Goal: Task Accomplishment & Management: Contribute content

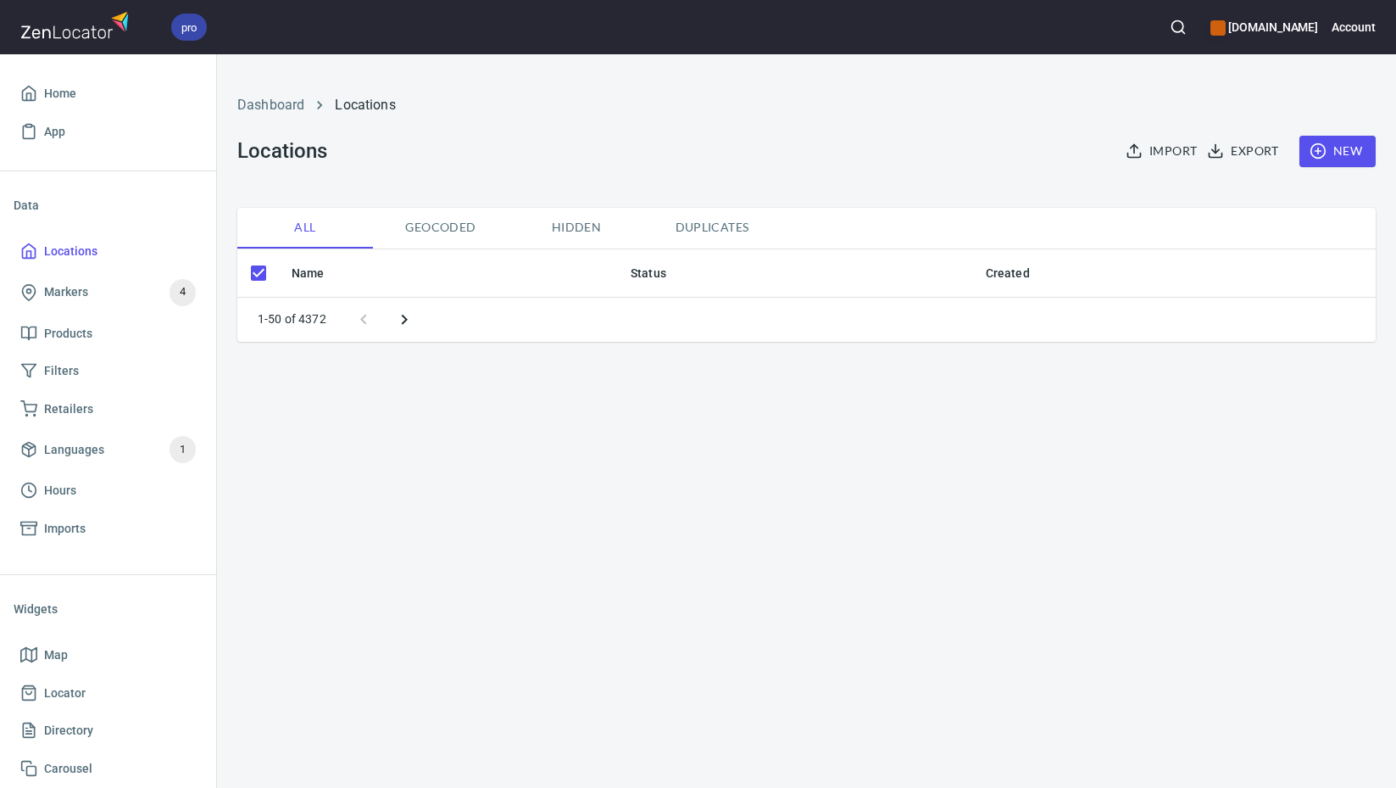
checkbox input "false"
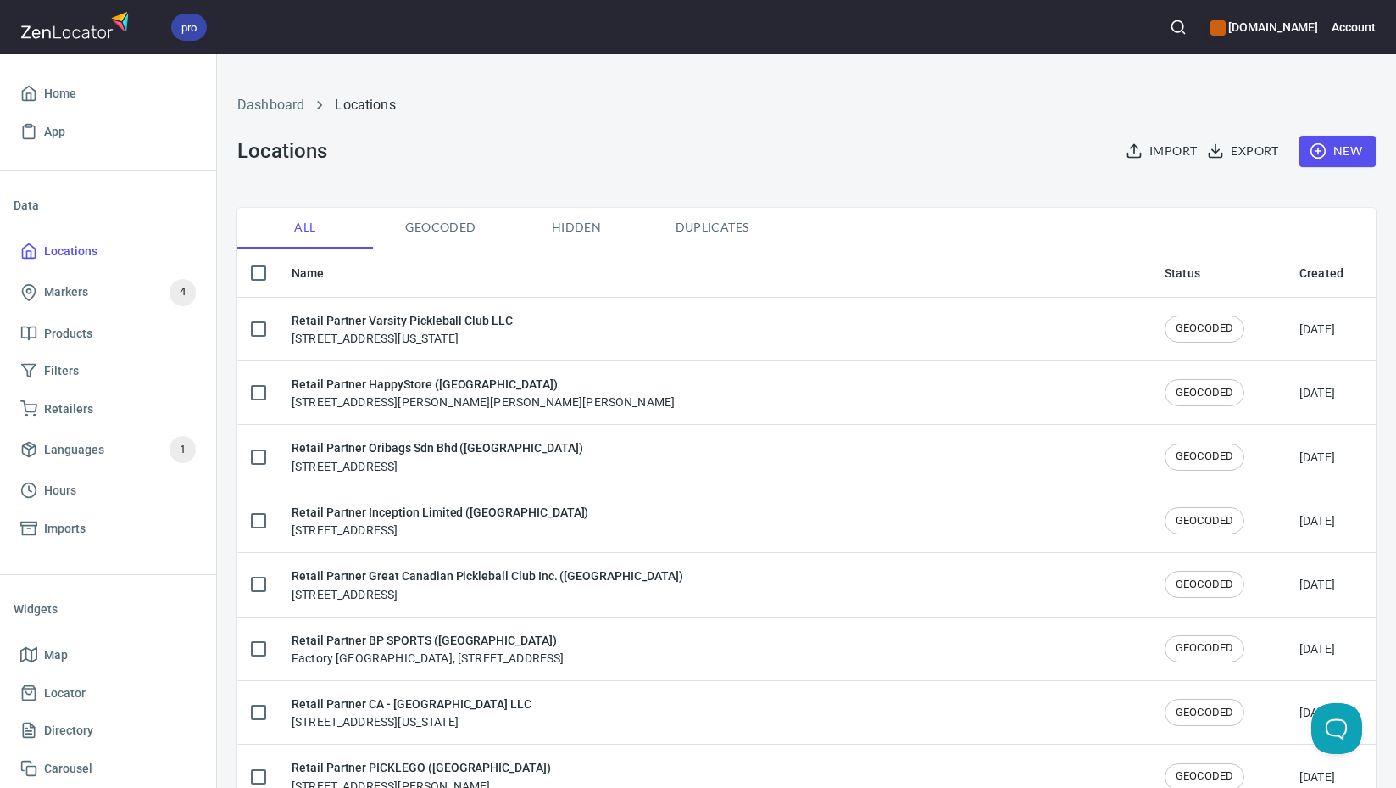
click at [1323, 150] on span "New" at bounding box center [1337, 151] width 49 height 21
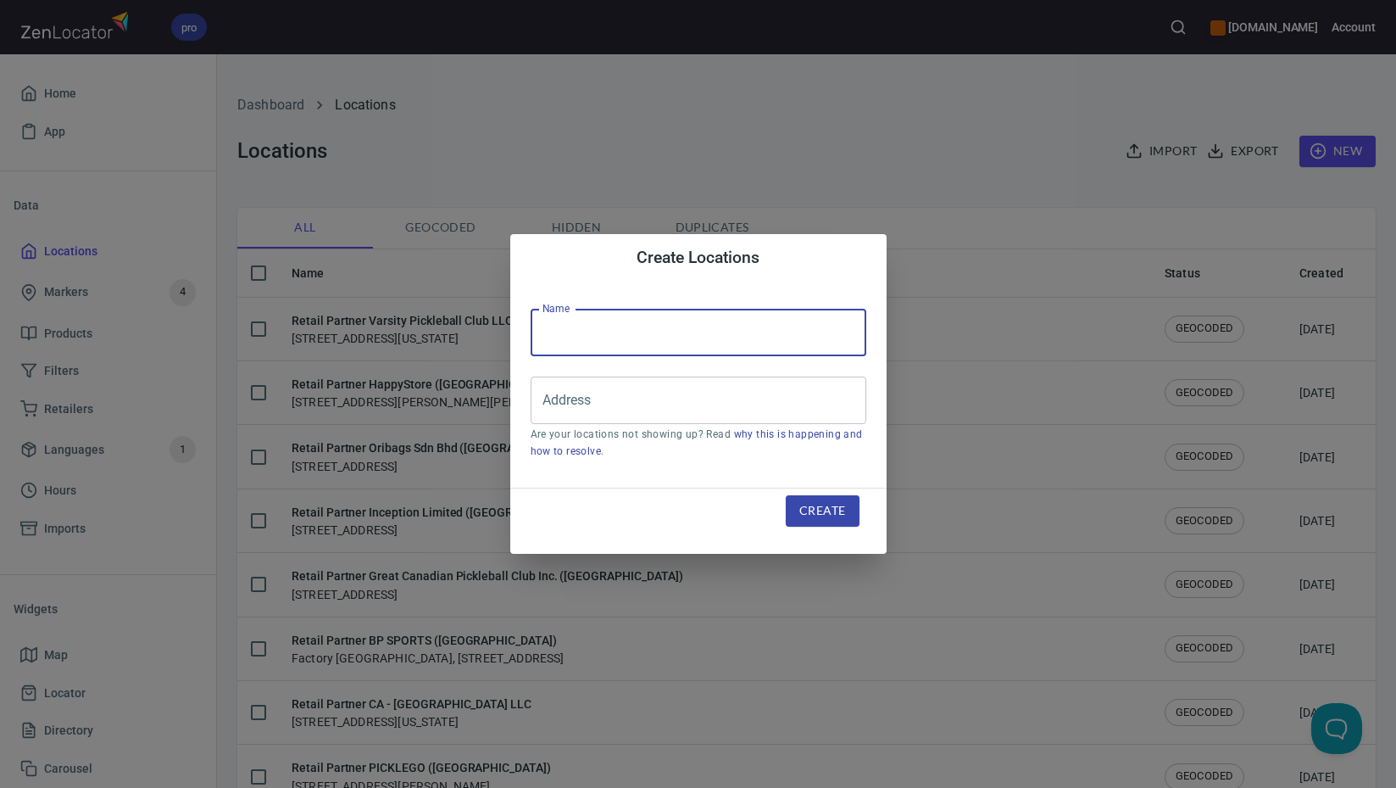
click at [729, 324] on input "text" at bounding box center [699, 332] width 336 height 47
paste input "SPF Pickleball LLC"
type input "Retail Partner SPF Pickleball LLC"
click at [735, 391] on input "Address" at bounding box center [685, 400] width 295 height 32
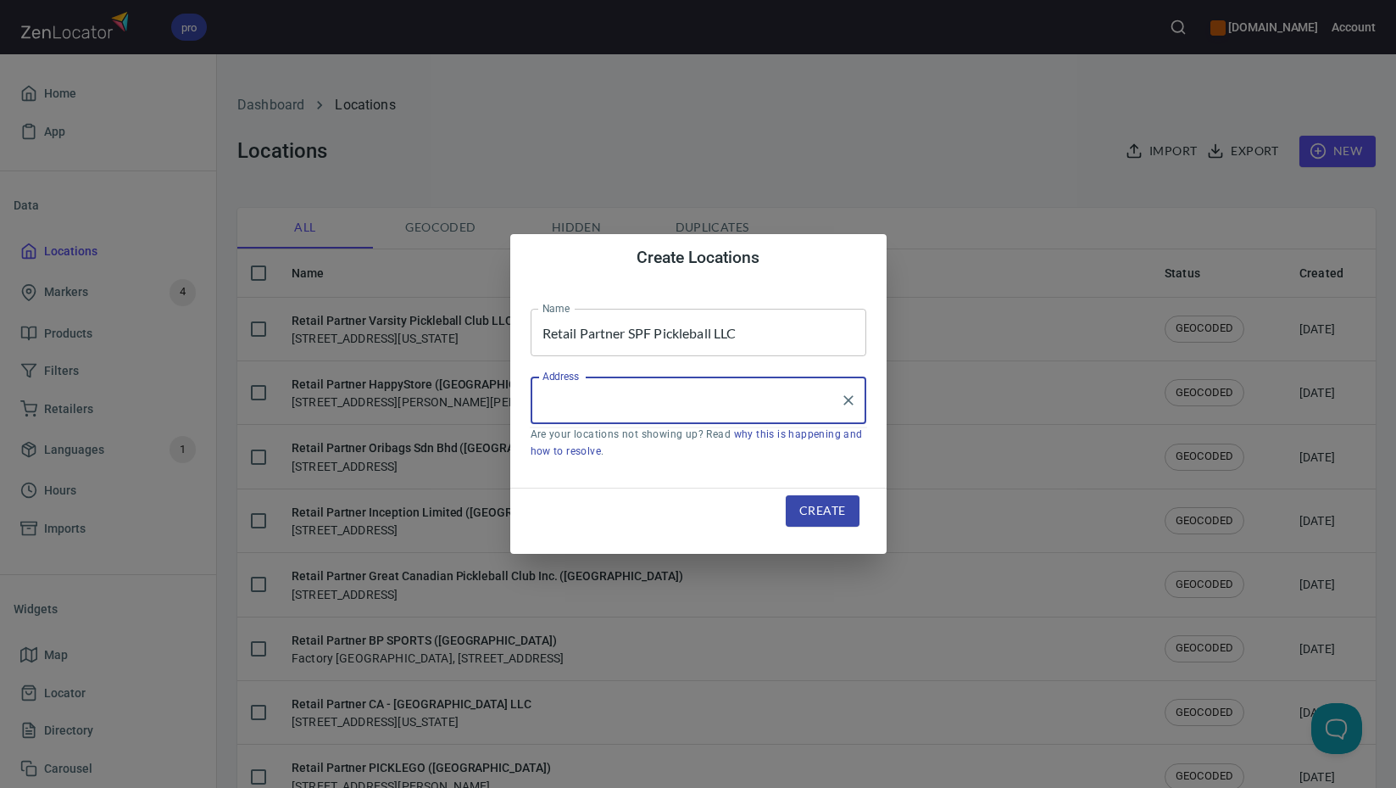
paste input "[STREET_ADDRESS]"
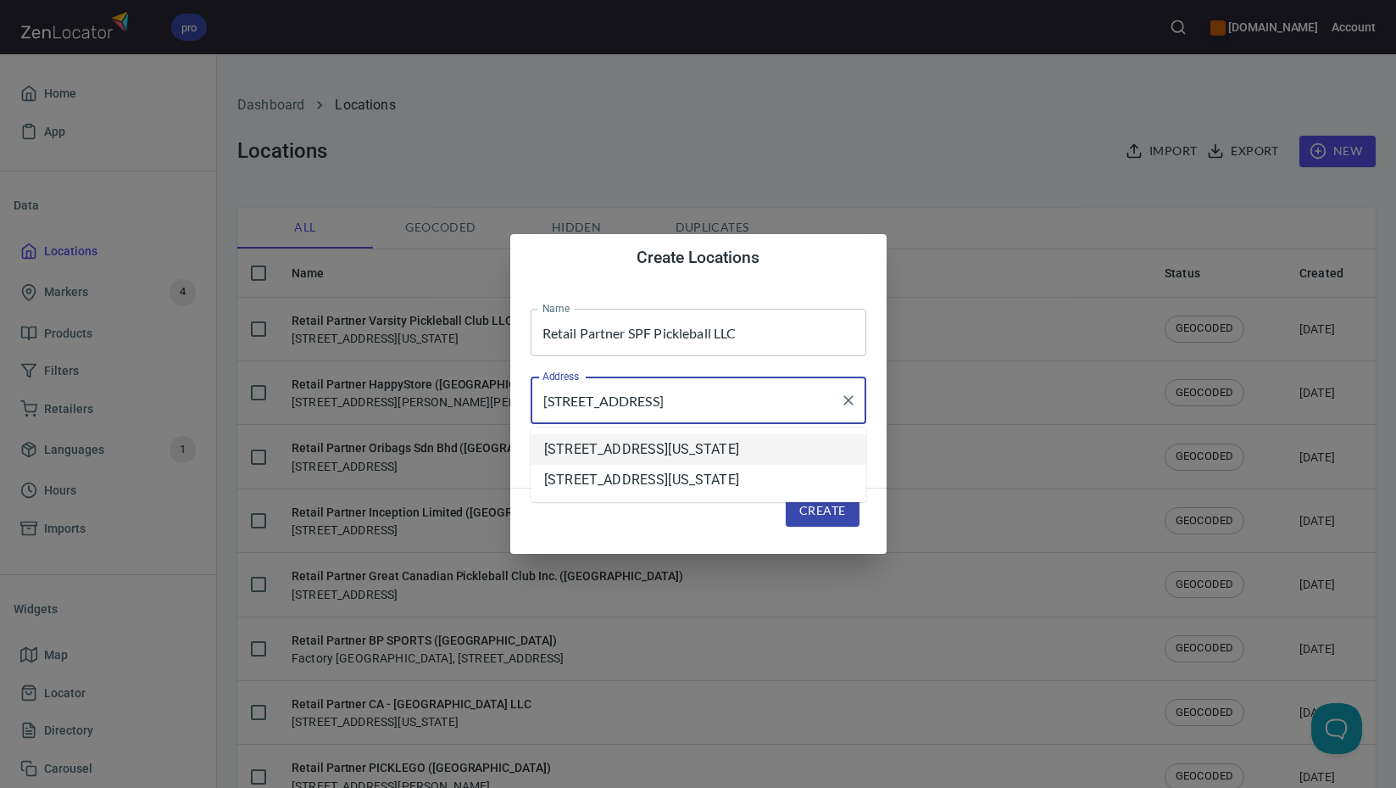
click at [683, 447] on li "[STREET_ADDRESS][US_STATE]" at bounding box center [699, 449] width 336 height 31
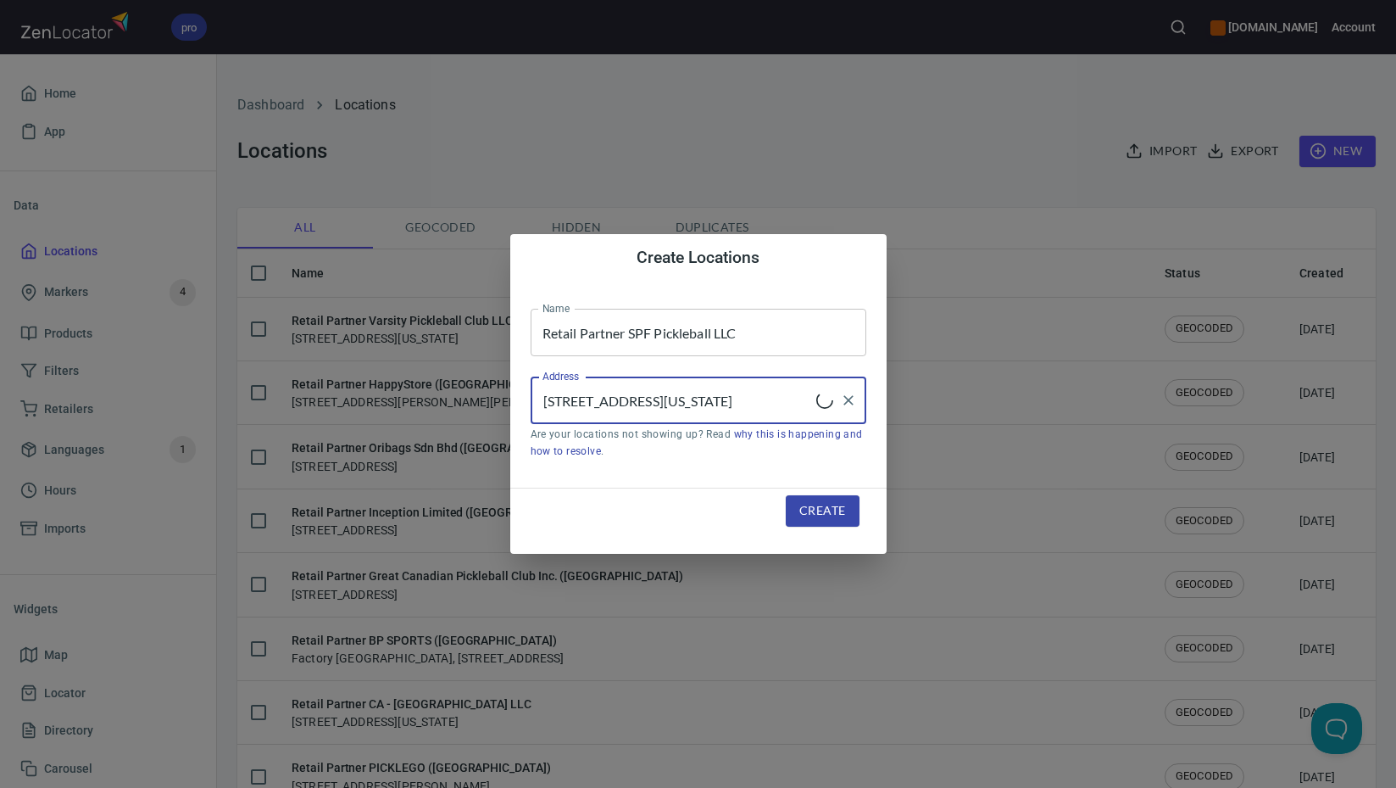
type input "[STREET_ADDRESS][US_STATE]"
click at [821, 505] on span "Create" at bounding box center [823, 510] width 46 height 21
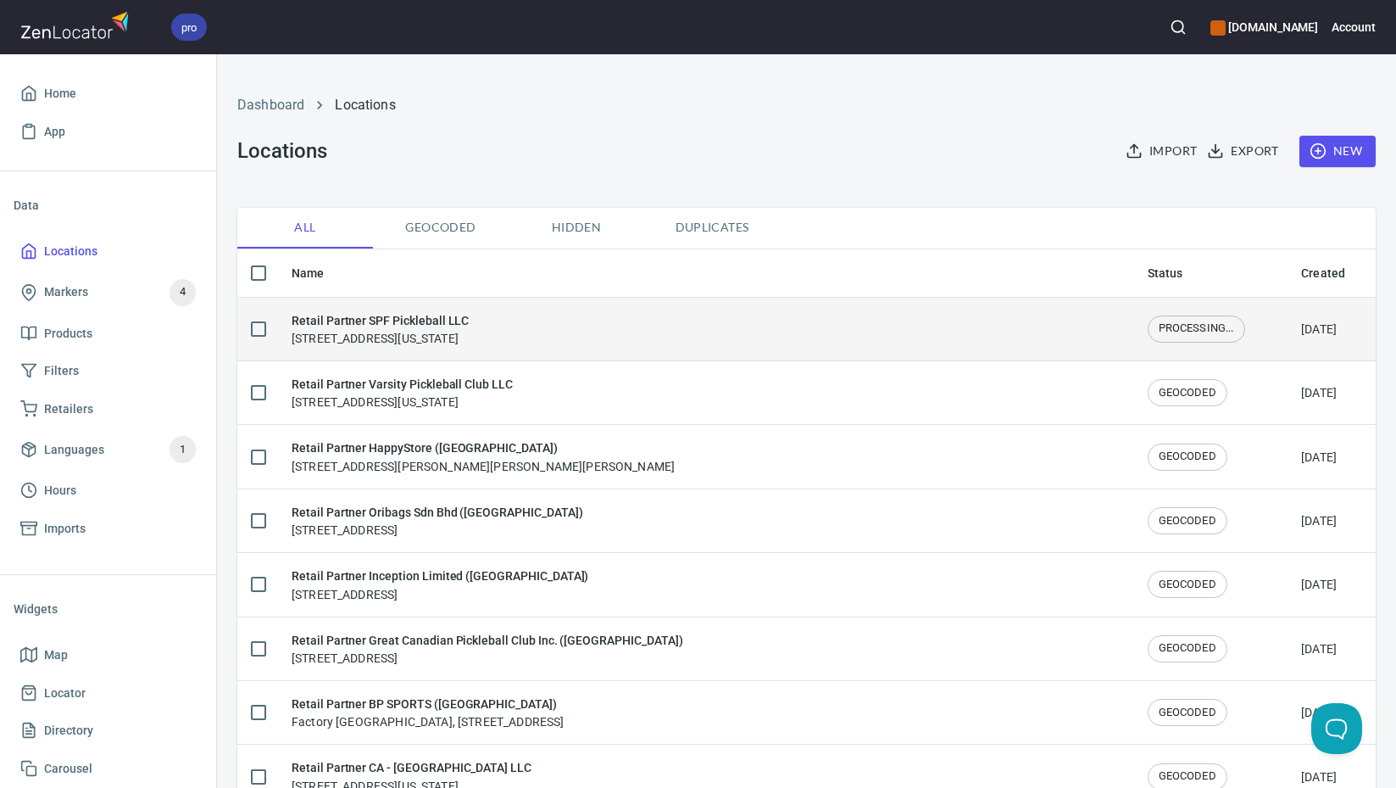
click at [682, 345] on div "Retail Partner SPF Pickleball LLC [STREET_ADDRESS][US_STATE]" at bounding box center [706, 329] width 829 height 36
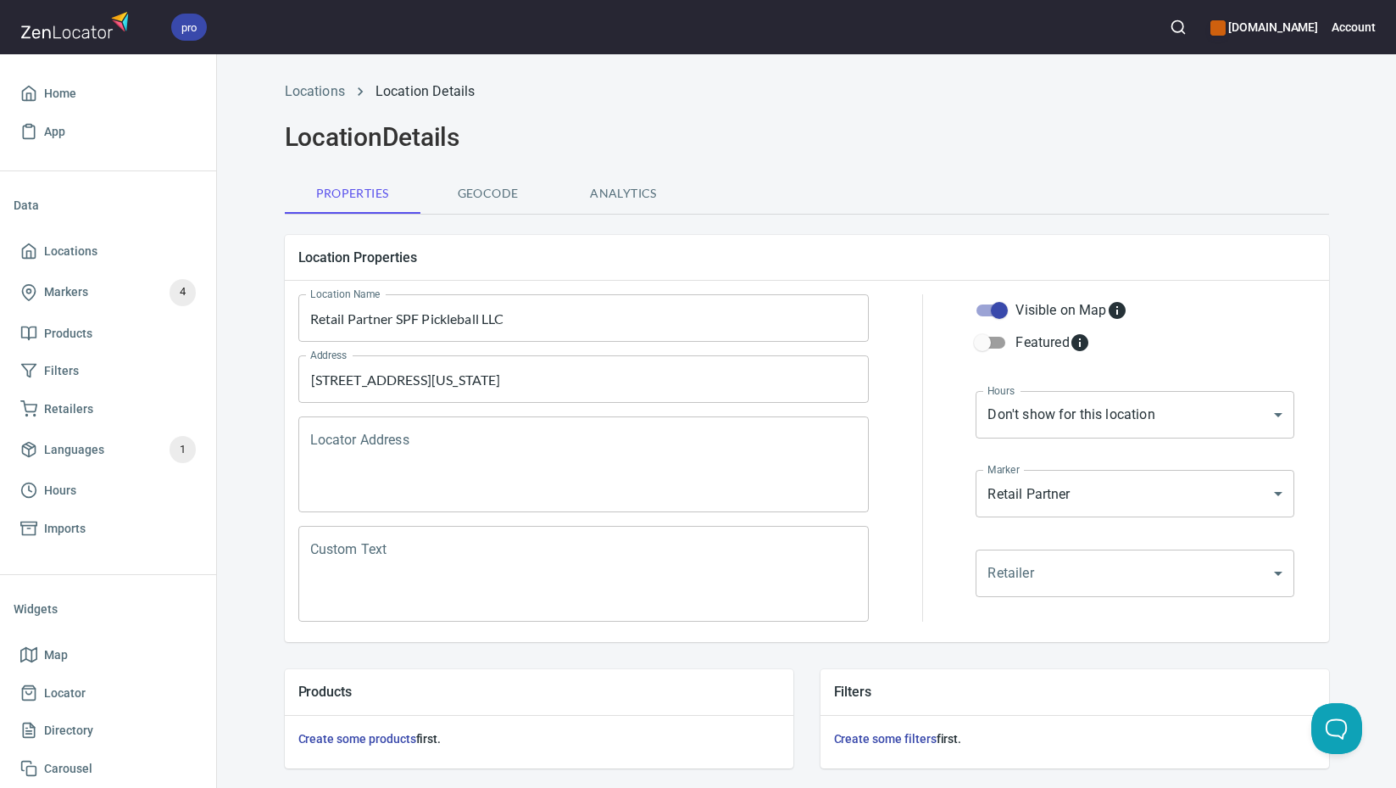
click at [568, 455] on textarea "Locator Address" at bounding box center [584, 464] width 548 height 64
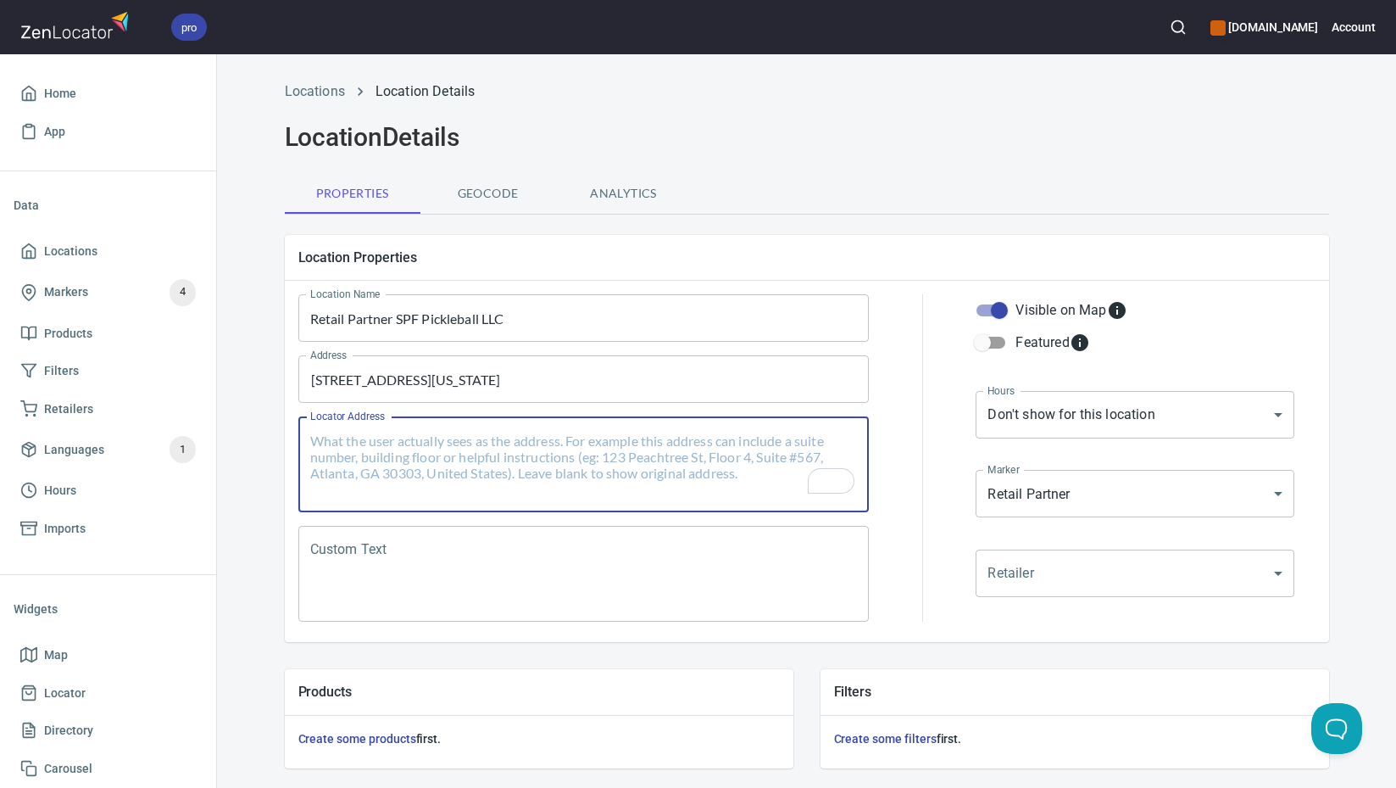
paste textarea "[STREET_ADDRESS]"
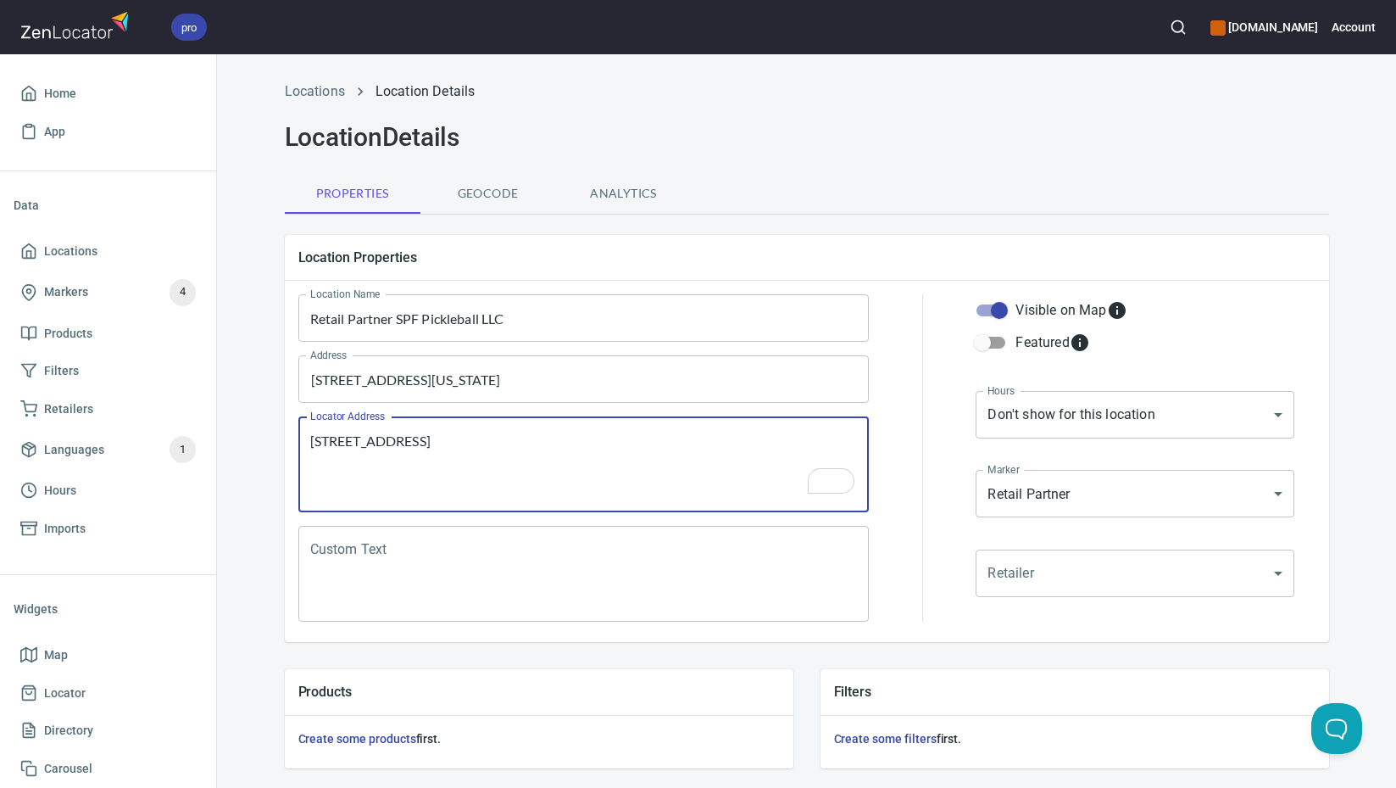
paste textarea "[GEOGRAPHIC_DATA]"
paste textarea "[US_STATE]"
paste textarea "60614"
paste textarea "[GEOGRAPHIC_DATA]"
type textarea "[STREET_ADDRESS][US_STATE]"
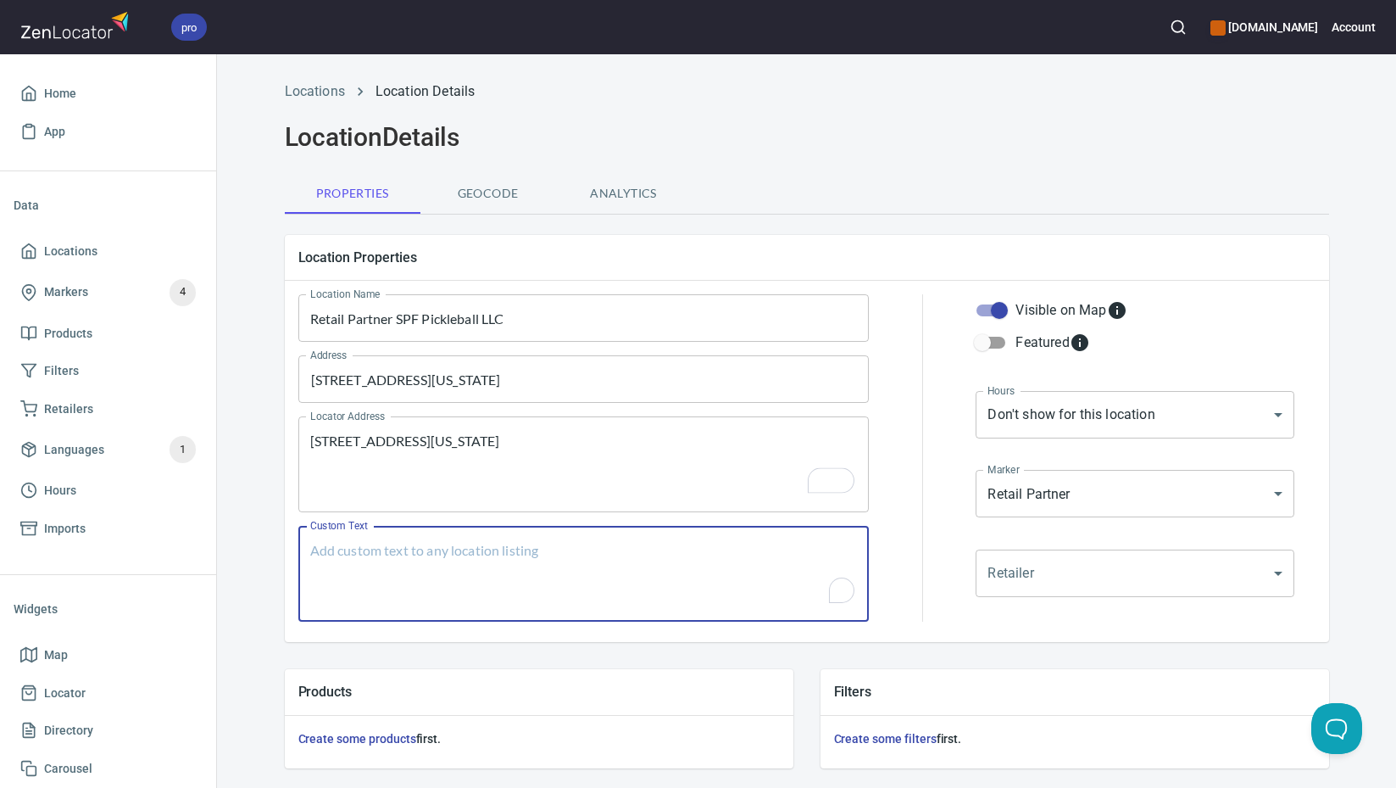
click at [671, 573] on textarea "Custom Text" at bounding box center [584, 574] width 548 height 64
paste textarea "Brands Carried: SelkirkProXR, Six Zero, [PERSON_NAME], [PERSON_NAME], [PERSON_N…"
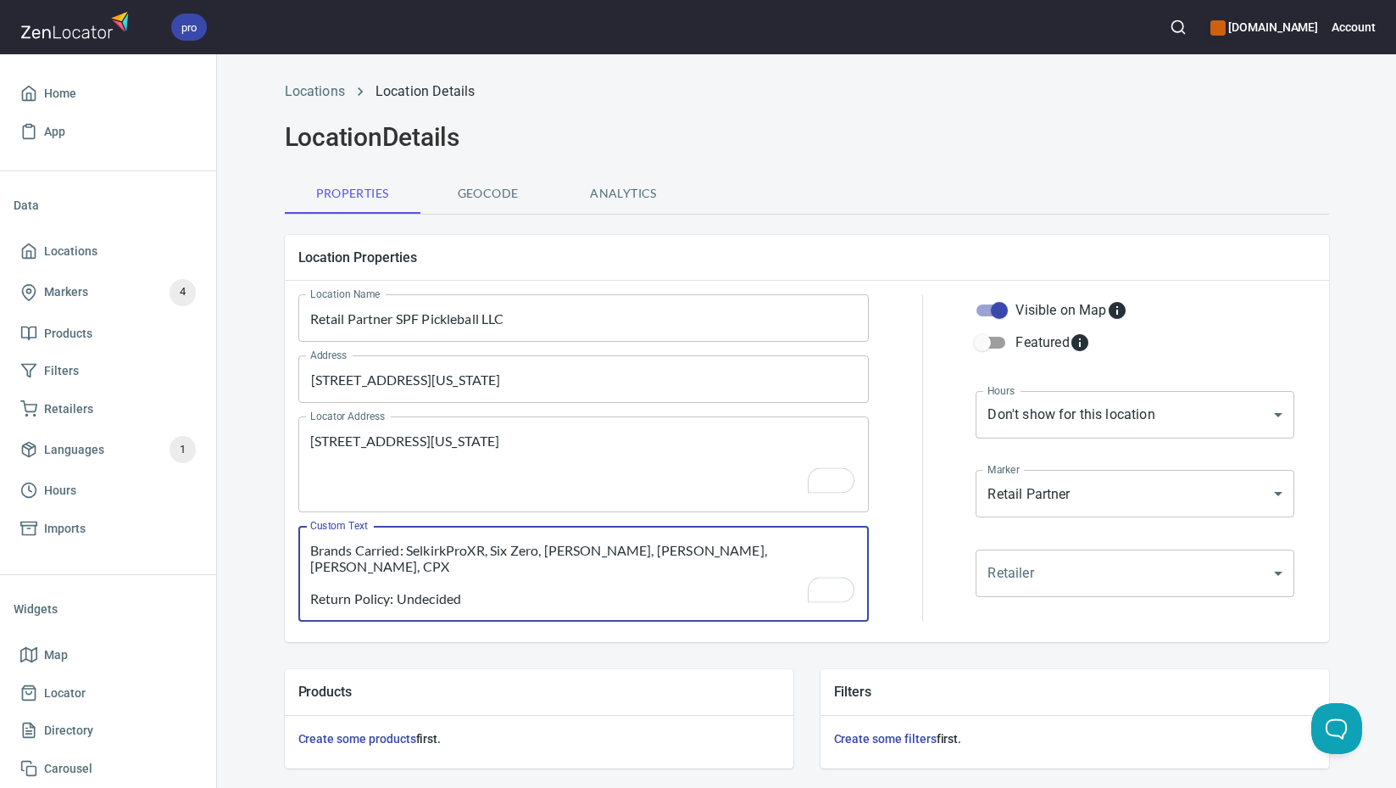
scroll to position [223, 0]
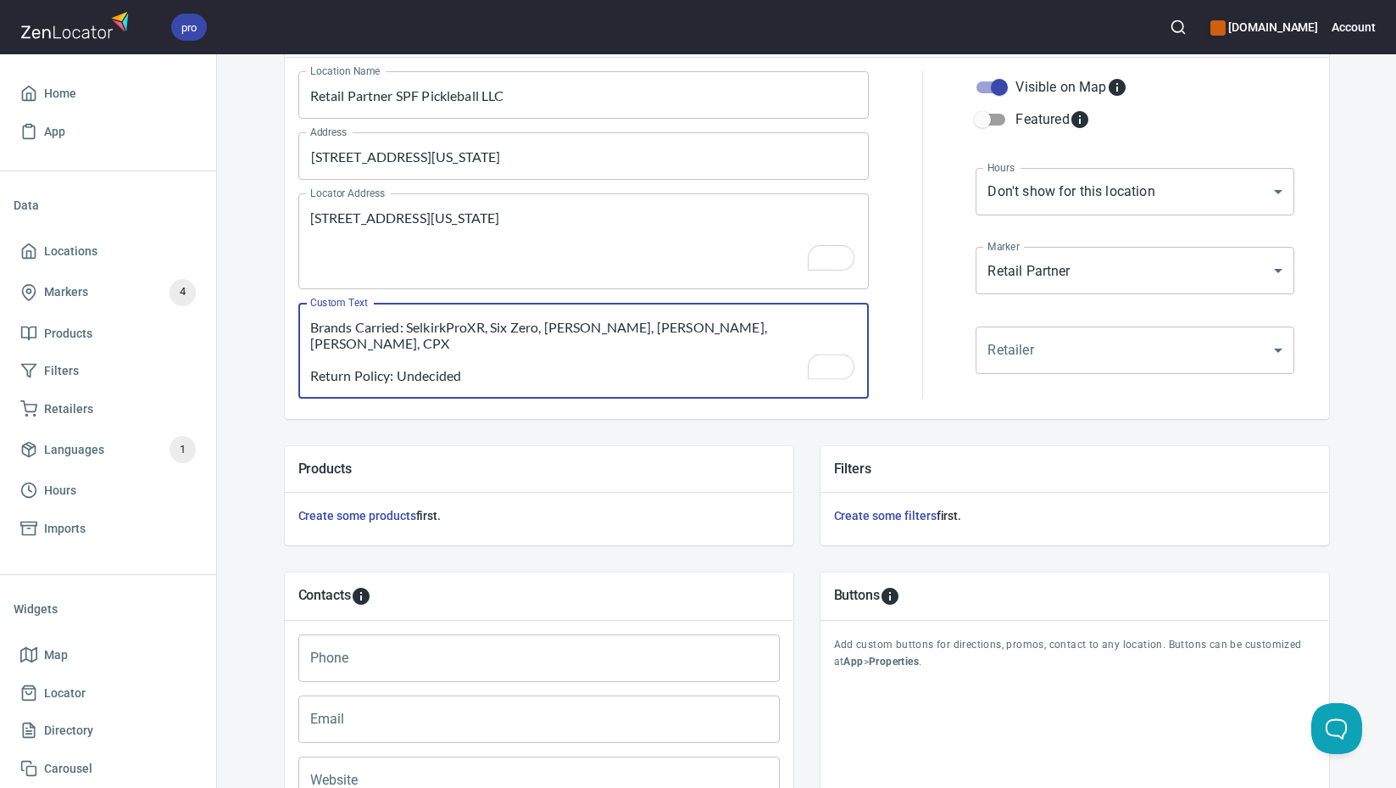
type textarea "Brands Carried: SelkirkProXR, Six Zero, [PERSON_NAME], [PERSON_NAME], [PERSON_N…"
click at [541, 668] on input "Phone" at bounding box center [539, 657] width 482 height 47
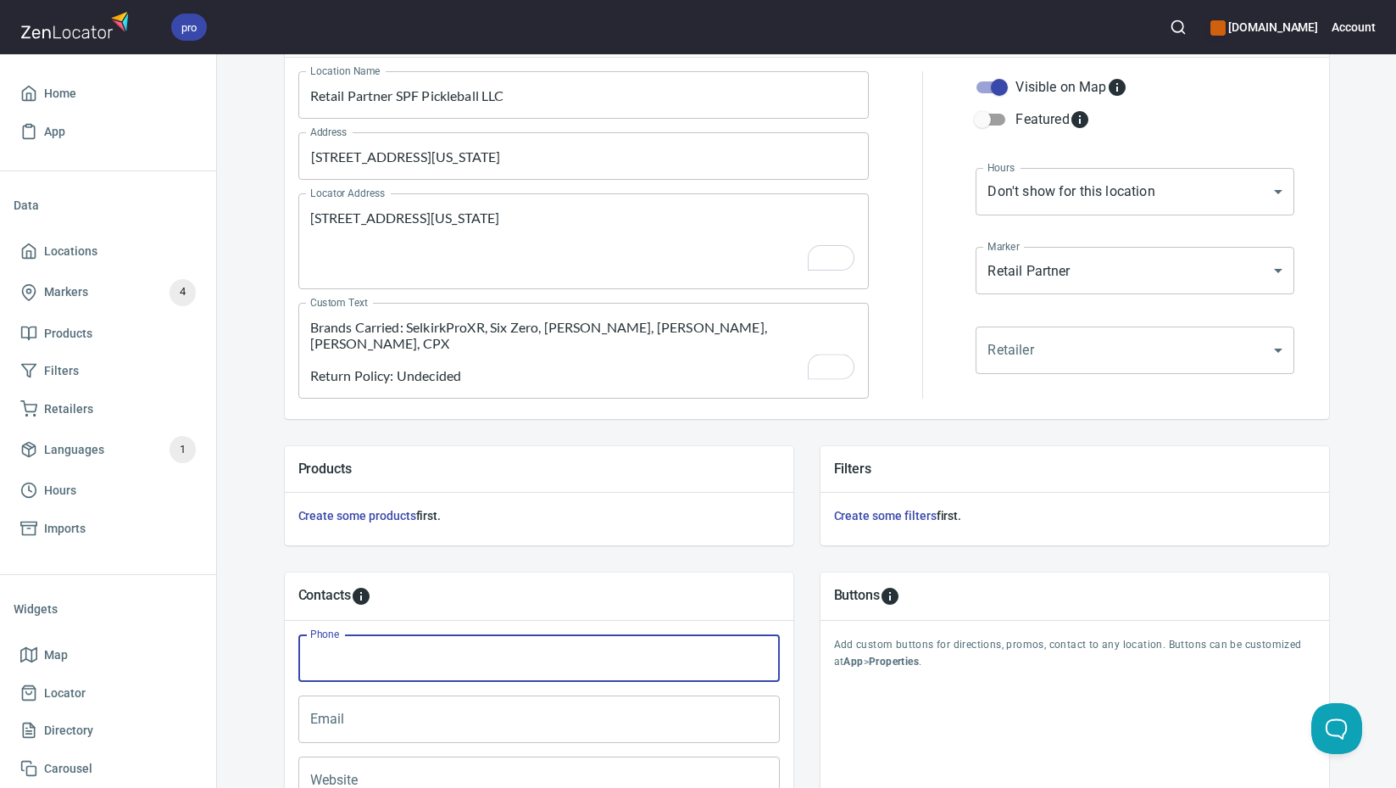
paste input "[PHONE_NUMBER]"
type input "[PHONE_NUMBER]"
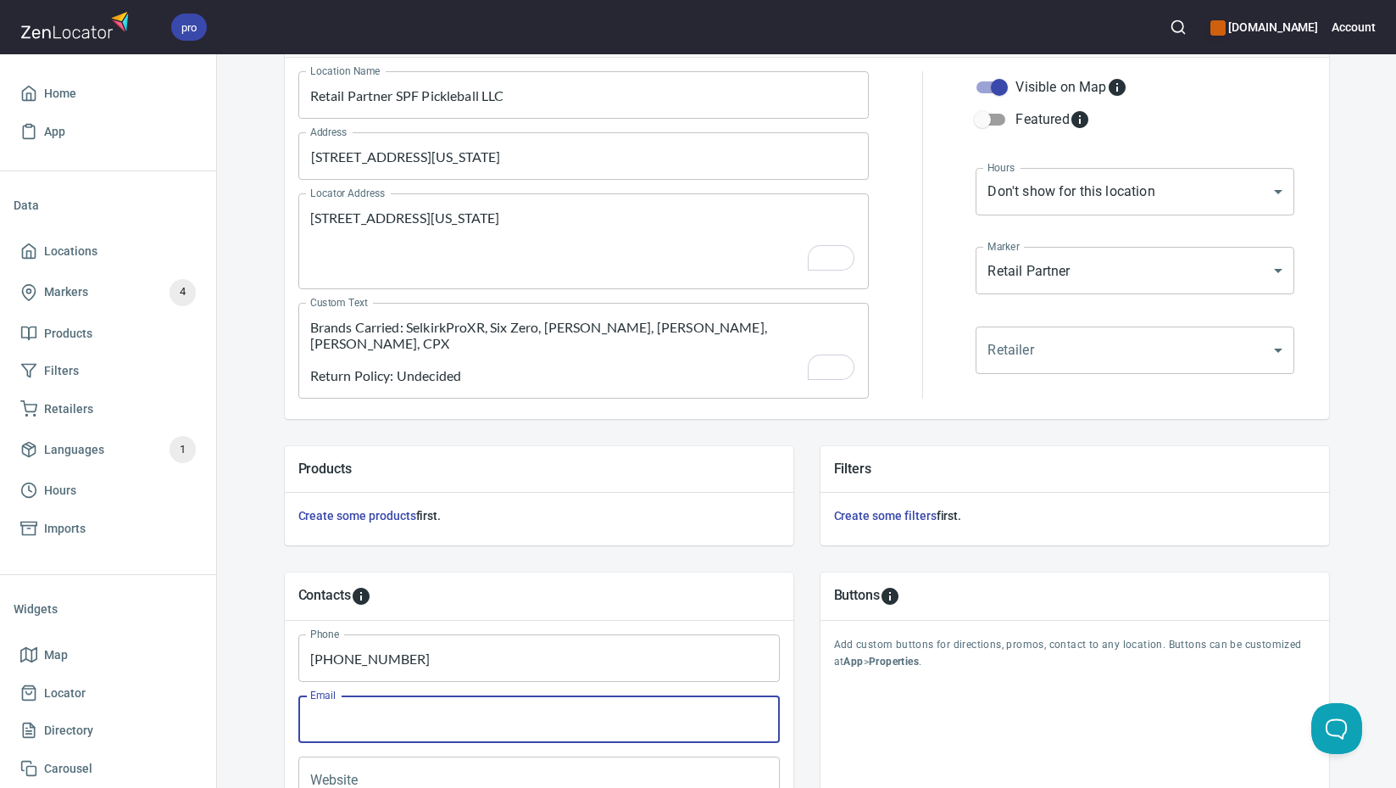
paste input "[PERSON_NAME][EMAIL_ADDRESS][DOMAIN_NAME]"
type input "[PERSON_NAME][EMAIL_ADDRESS][DOMAIN_NAME]"
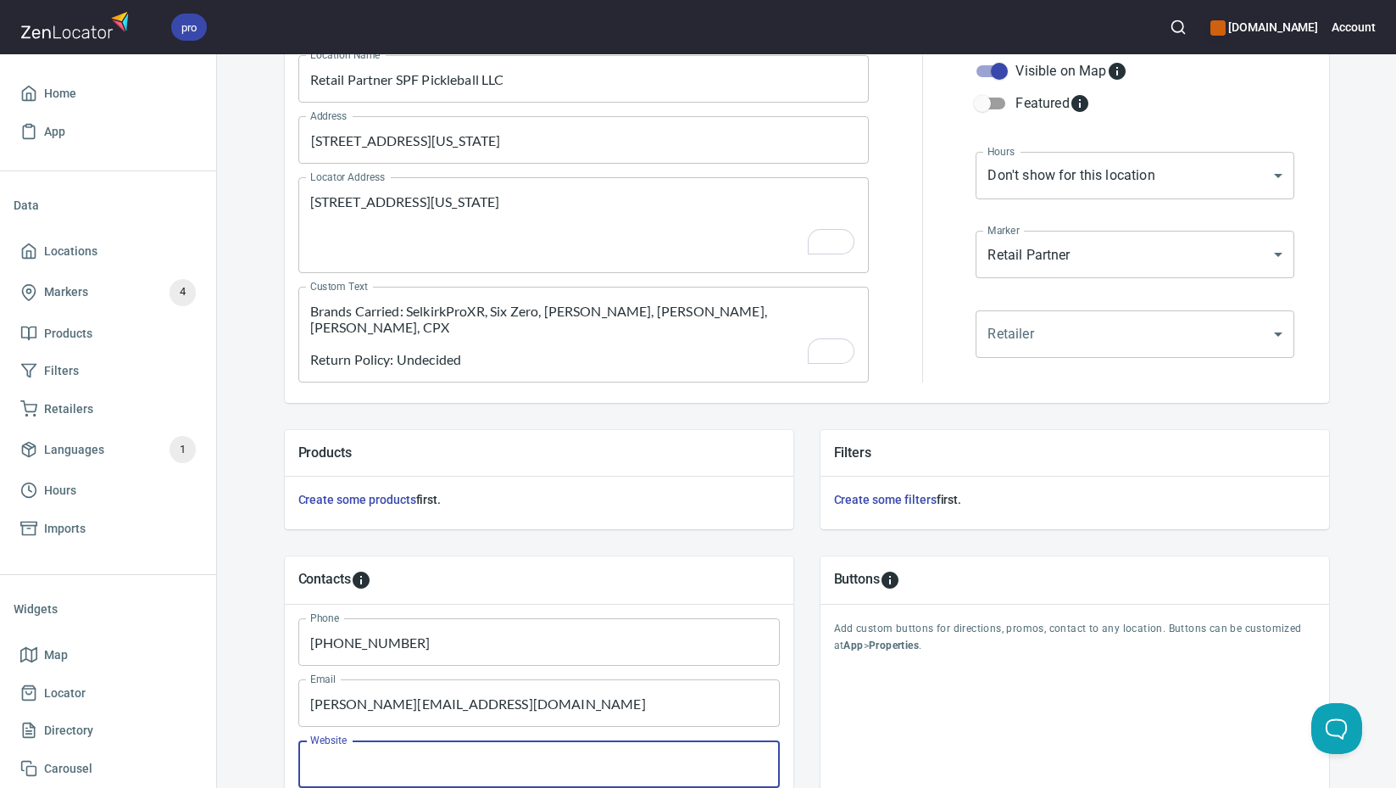
paste input "[DOMAIN_NAME]"
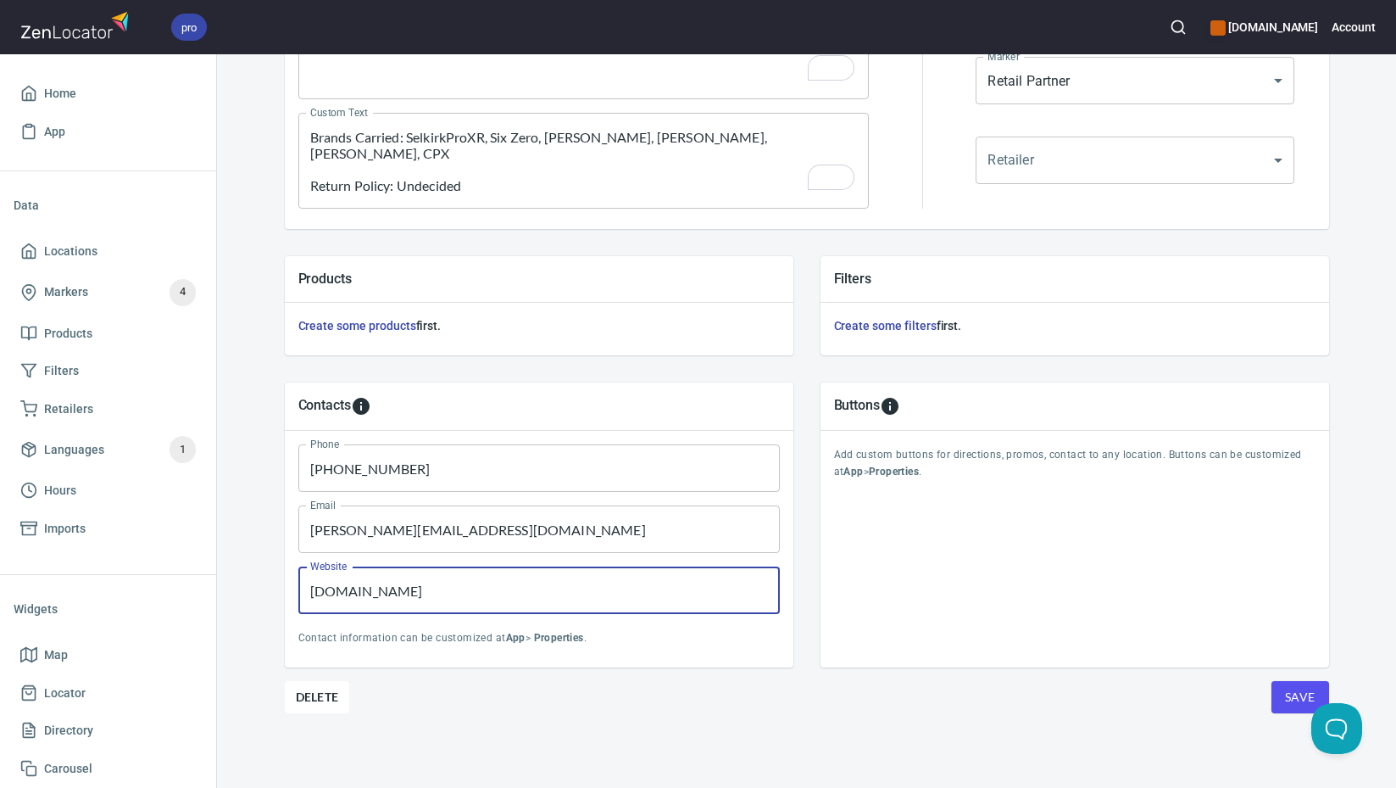
scroll to position [413, 0]
type input "[DOMAIN_NAME]"
click at [1273, 695] on button "Save" at bounding box center [1301, 697] width 58 height 32
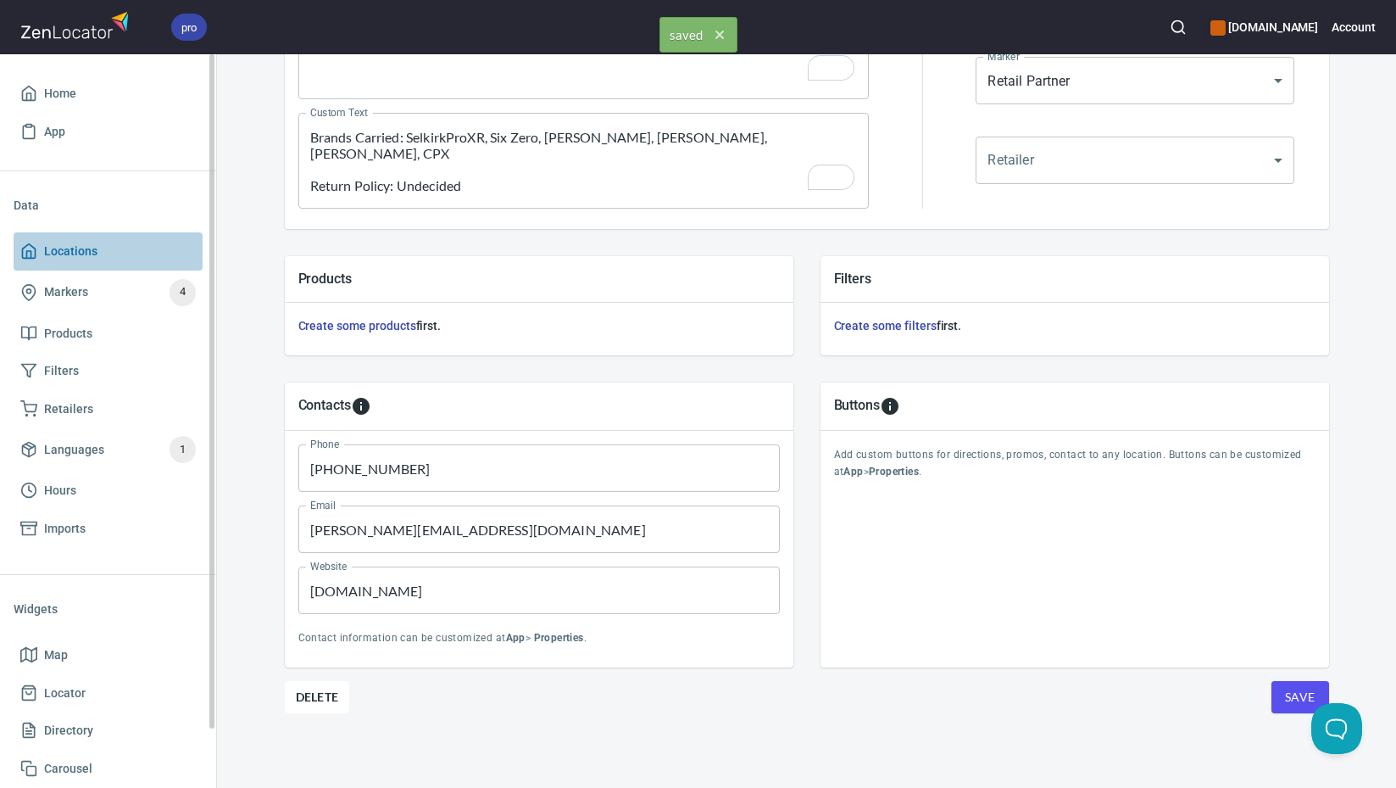
click at [120, 249] on span "Locations" at bounding box center [108, 251] width 176 height 21
